Goal: Communication & Community: Answer question/provide support

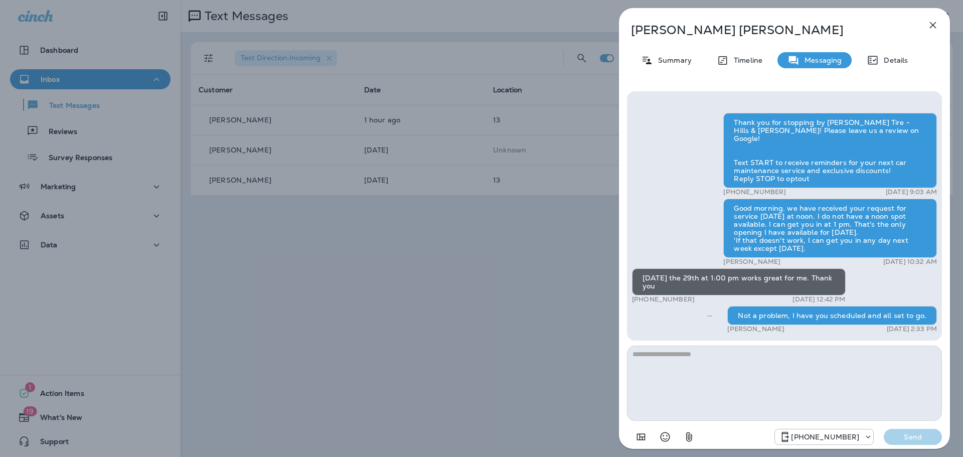
click at [415, 266] on div "[PERSON_NAME] Summary Timeline Messaging Details Thank you for stopping by [PER…" at bounding box center [481, 228] width 963 height 457
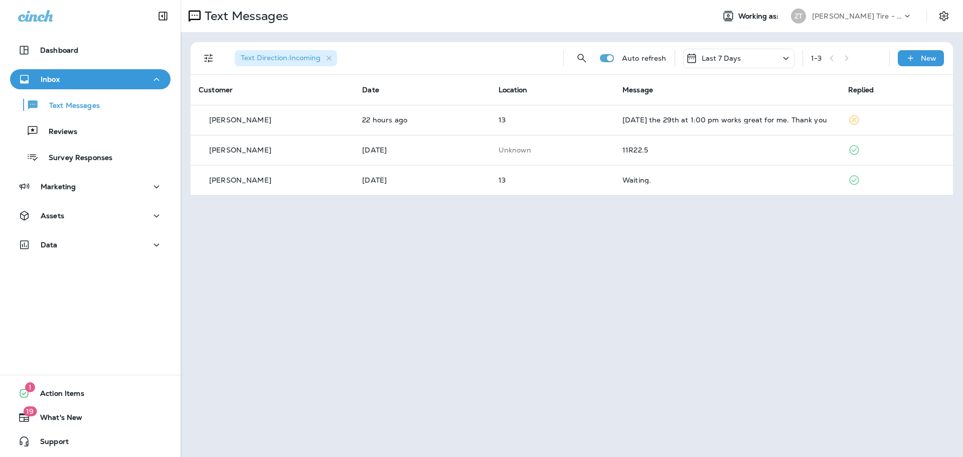
click at [66, 77] on div "Inbox" at bounding box center [90, 79] width 144 height 13
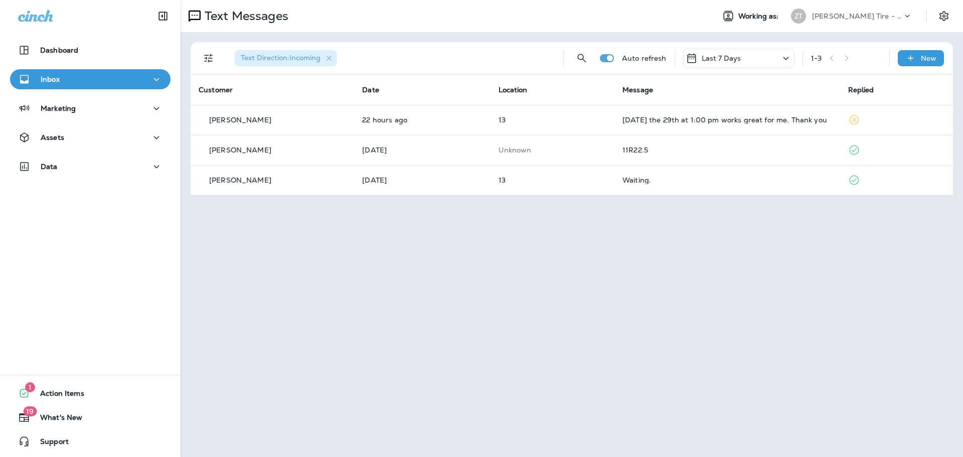
click at [848, 17] on p "[PERSON_NAME] Tire - Hills & [PERSON_NAME]" at bounding box center [857, 16] width 90 height 8
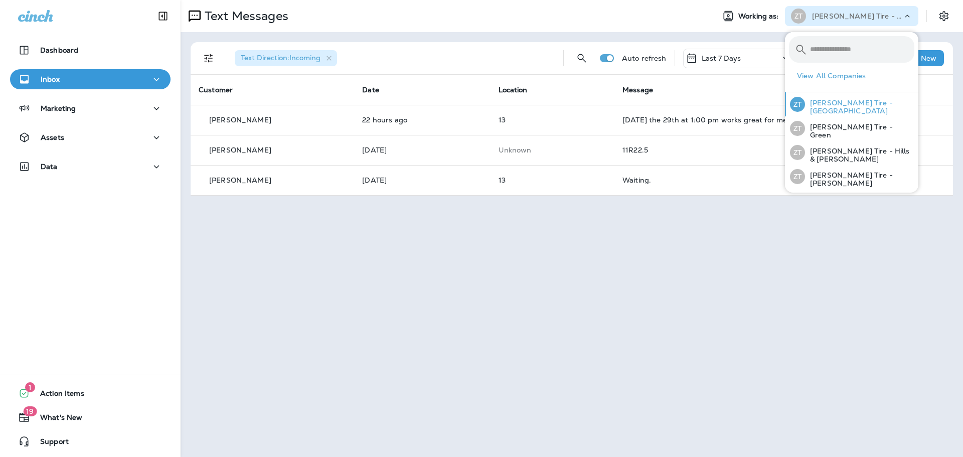
click at [841, 108] on p "[PERSON_NAME] Tire - [GEOGRAPHIC_DATA]" at bounding box center [859, 107] width 109 height 16
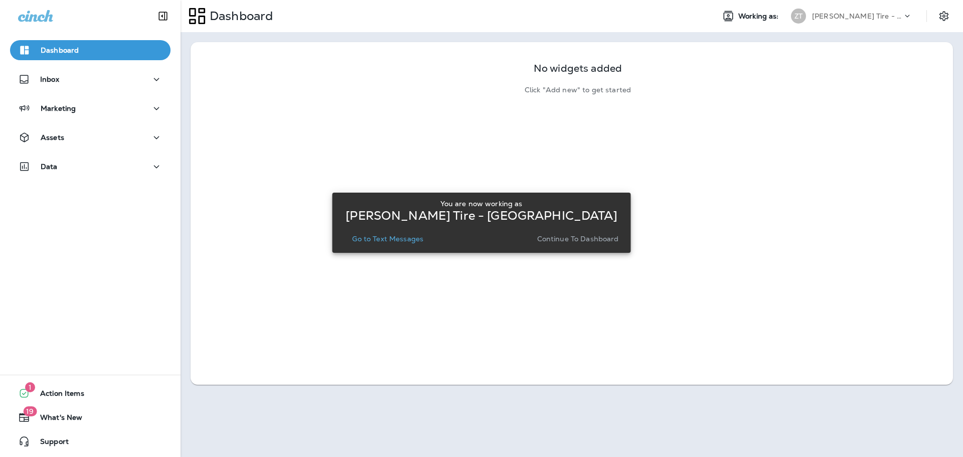
click at [574, 242] on p "Continue to Dashboard" at bounding box center [578, 239] width 82 height 8
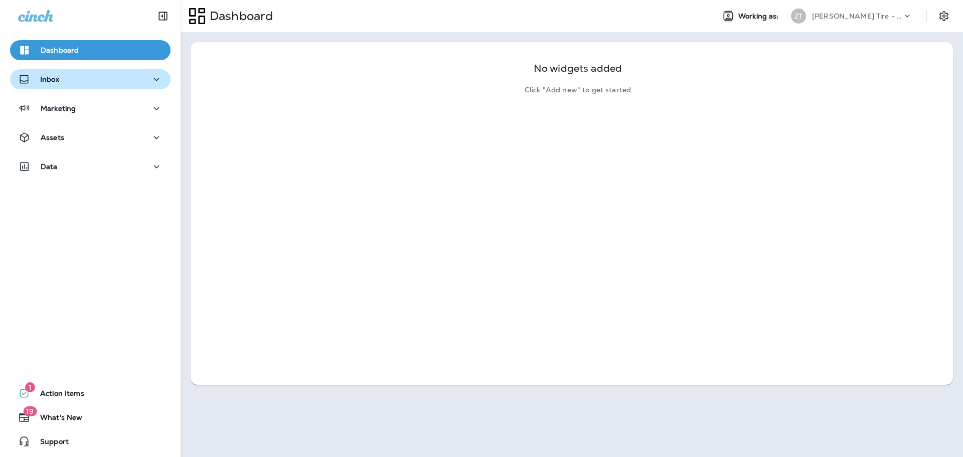
click at [80, 77] on div "Inbox" at bounding box center [90, 79] width 144 height 13
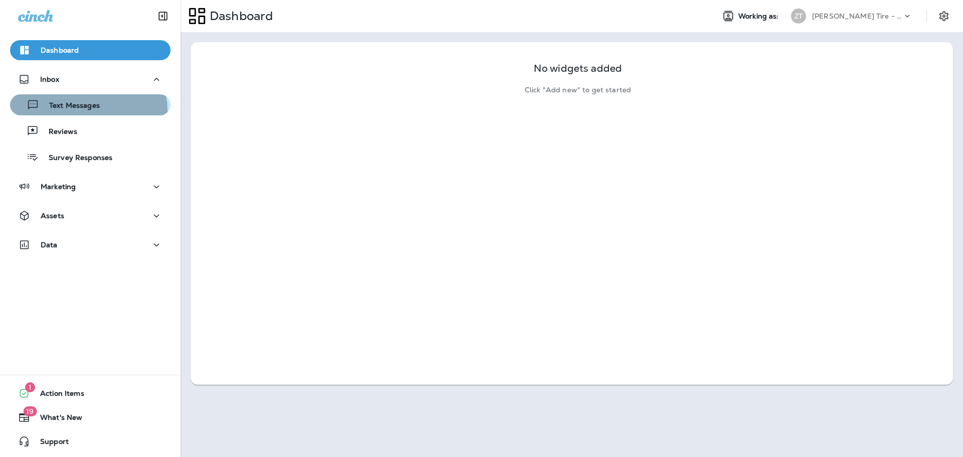
click at [75, 111] on div "Text Messages" at bounding box center [57, 104] width 86 height 15
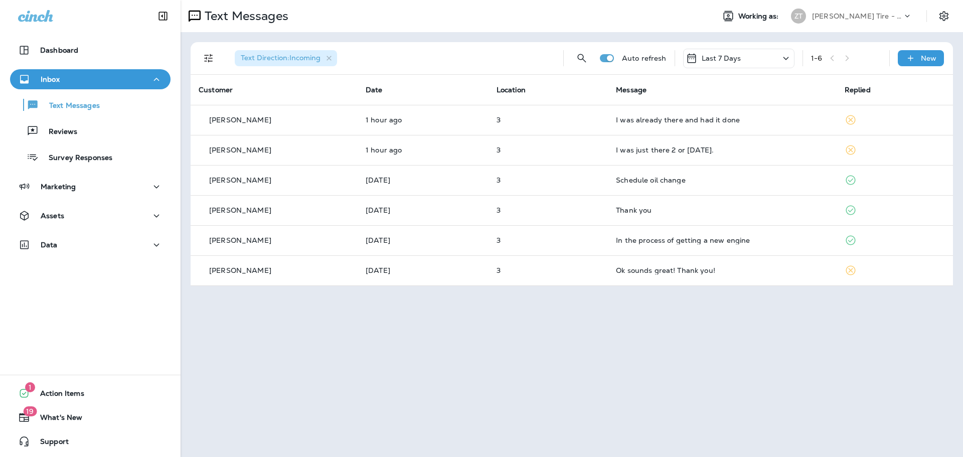
click at [827, 14] on p "[PERSON_NAME] Tire - [GEOGRAPHIC_DATA]" at bounding box center [857, 16] width 90 height 8
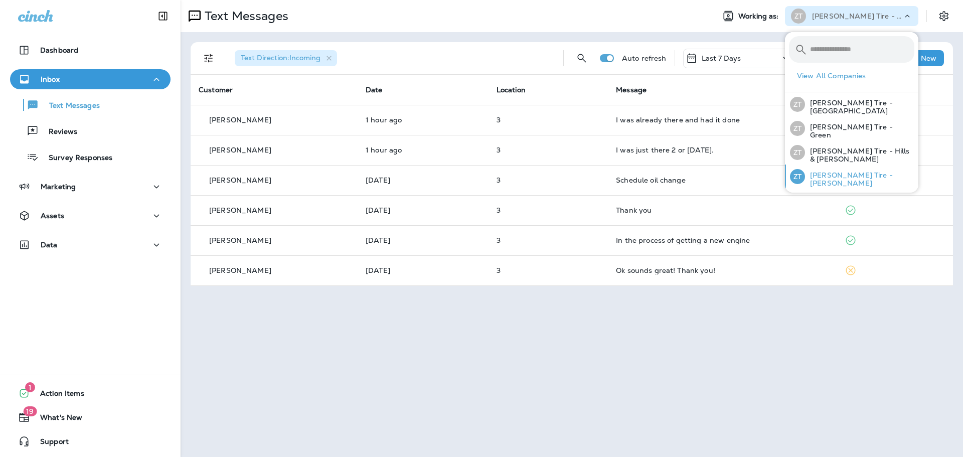
click at [830, 179] on p "[PERSON_NAME] Tire - [PERSON_NAME]" at bounding box center [859, 179] width 109 height 16
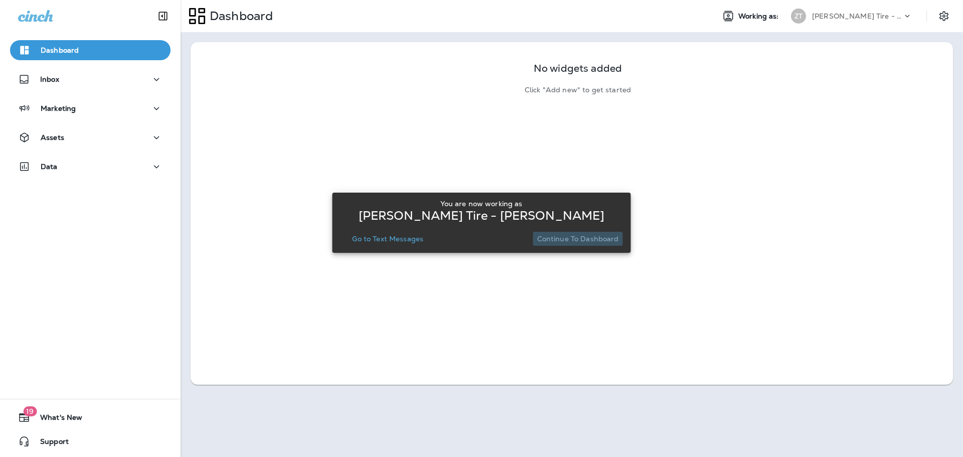
click at [607, 245] on button "Continue to Dashboard" at bounding box center [578, 239] width 90 height 14
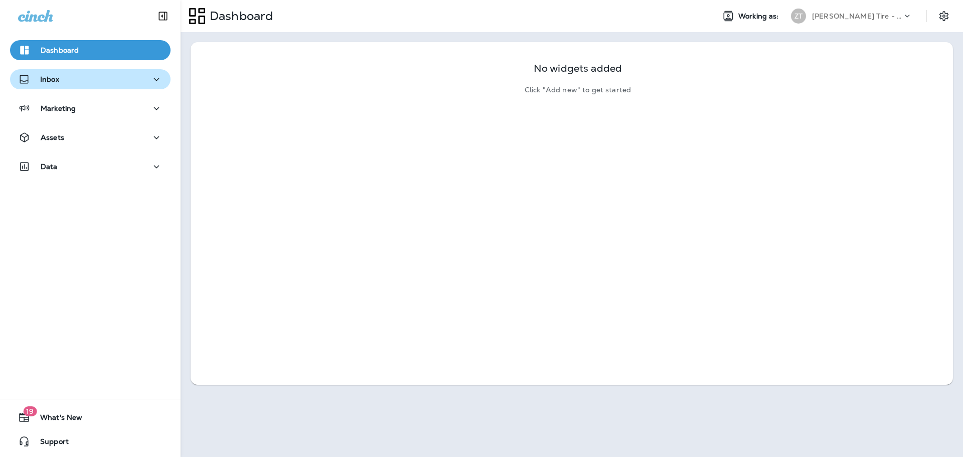
click at [73, 85] on div "Inbox" at bounding box center [90, 79] width 144 height 13
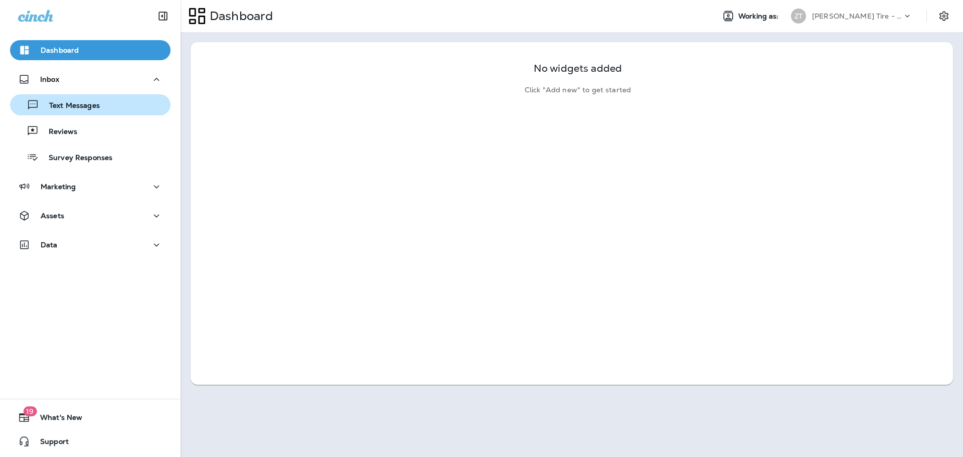
click at [75, 107] on p "Text Messages" at bounding box center [69, 106] width 61 height 10
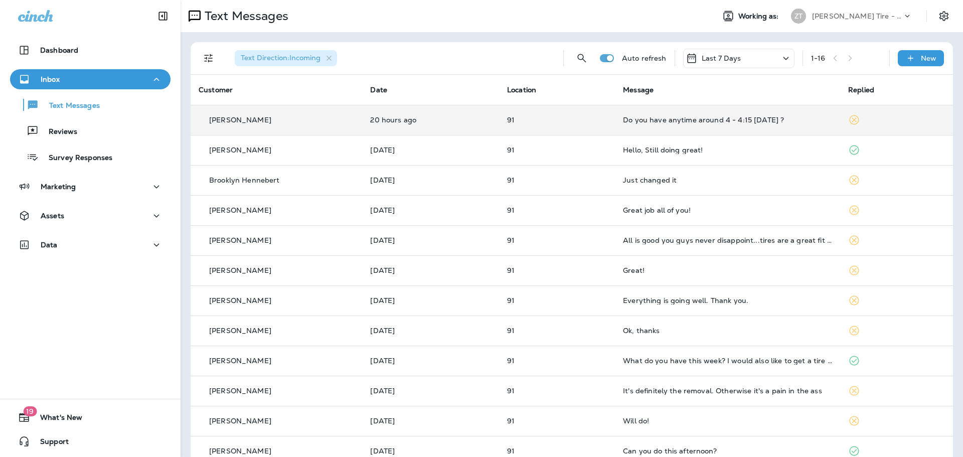
click at [709, 115] on td "Do you have anytime around 4 - 4:15 [DATE] ?" at bounding box center [727, 120] width 225 height 30
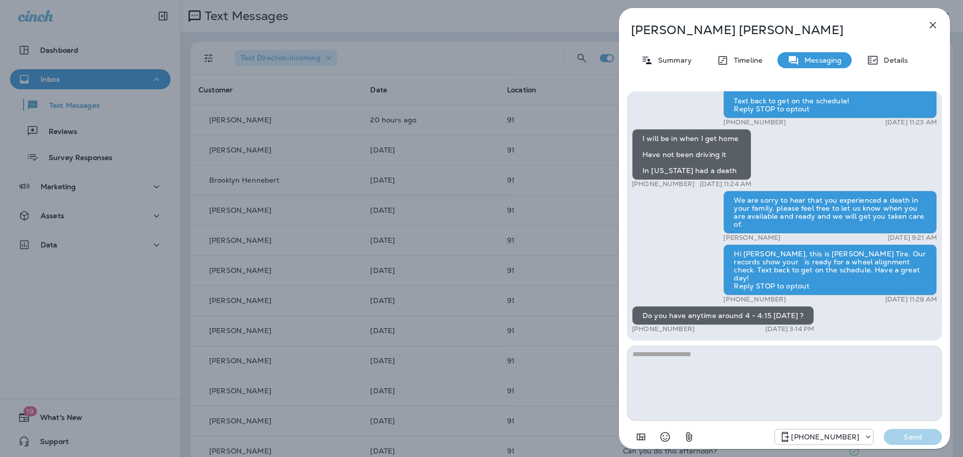
click at [611, 103] on div "[PERSON_NAME] Summary Timeline Messaging Details Hi [PERSON_NAME], this is [PER…" at bounding box center [481, 228] width 963 height 457
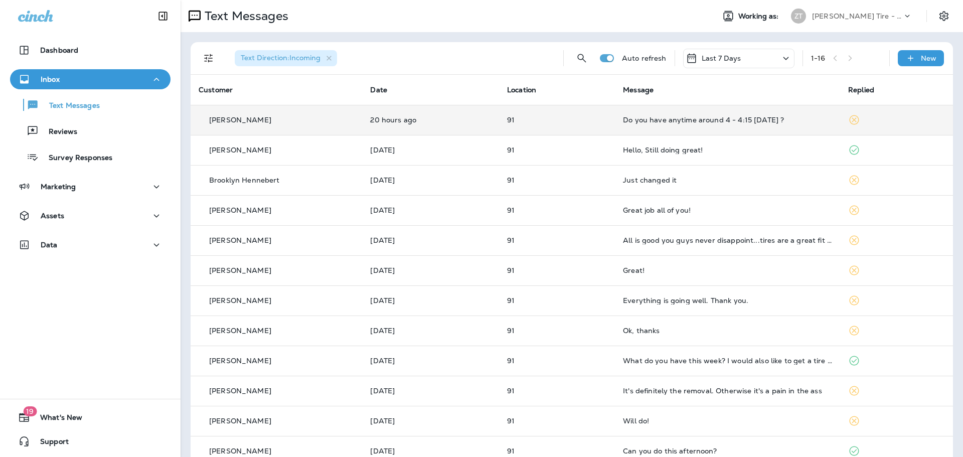
click at [636, 121] on div "Do you have anytime around 4 - 4:15 [DATE] ?" at bounding box center [727, 120] width 209 height 8
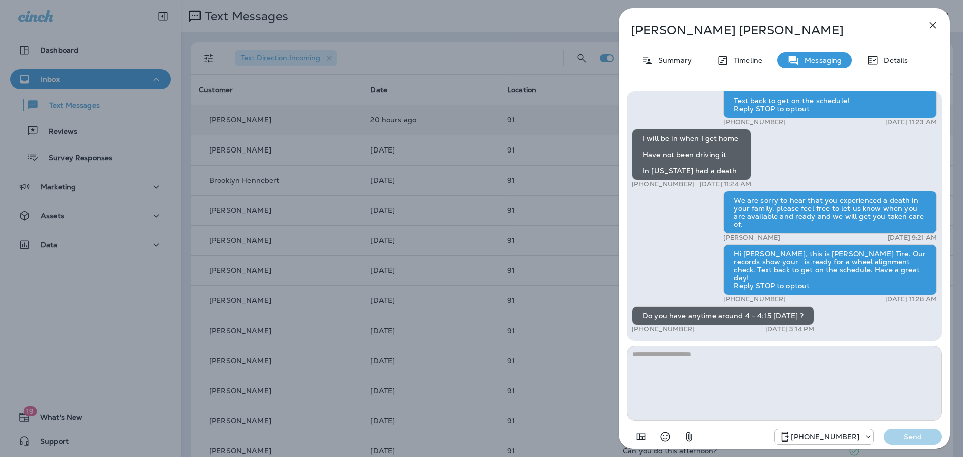
click at [666, 367] on textarea at bounding box center [784, 382] width 315 height 75
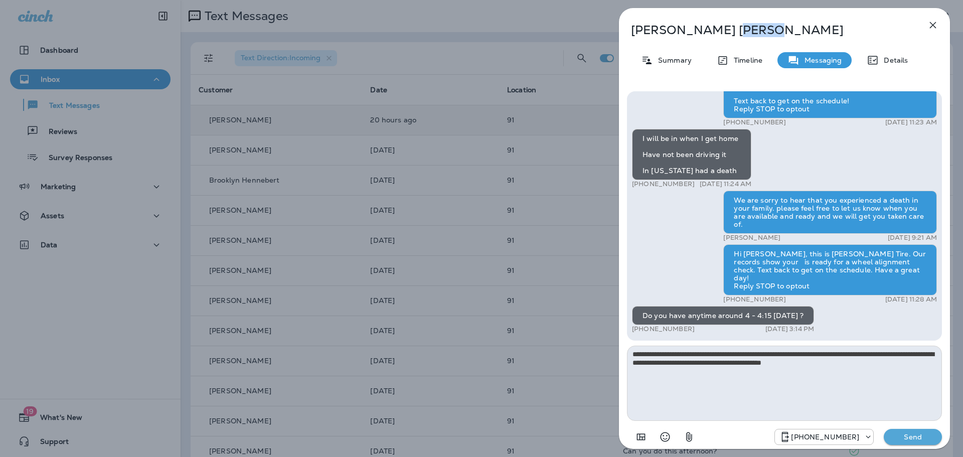
drag, startPoint x: 801, startPoint y: 16, endPoint x: 672, endPoint y: 38, distance: 130.7
click at [672, 38] on div "[PERSON_NAME] Summary Timeline Messaging Details Hi [PERSON_NAME], this is [PER…" at bounding box center [784, 231] width 331 height 447
click at [812, 359] on textarea "**********" at bounding box center [784, 382] width 315 height 75
type textarea "**********"
click at [913, 437] on p "Send" at bounding box center [913, 436] width 42 height 9
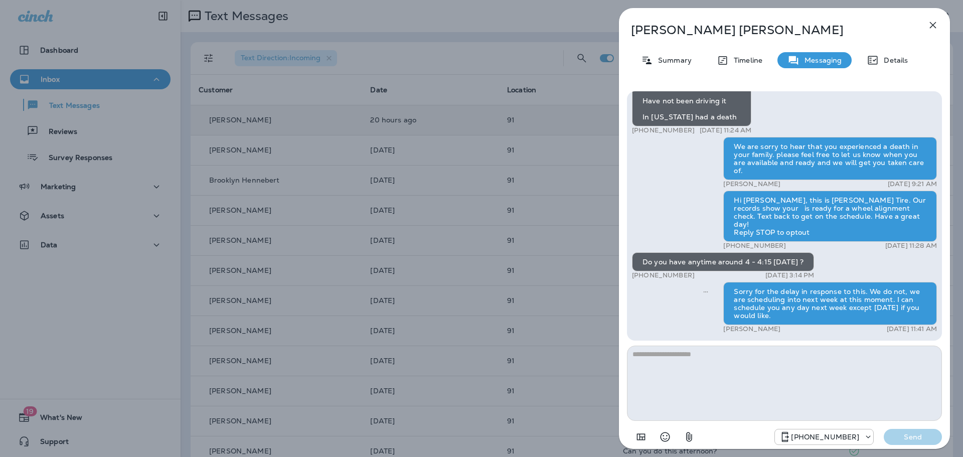
click at [525, 181] on div "[PERSON_NAME] Summary Timeline Messaging Details Hi [PERSON_NAME], this is [PER…" at bounding box center [481, 228] width 963 height 457
